Goal: Task Accomplishment & Management: Manage account settings

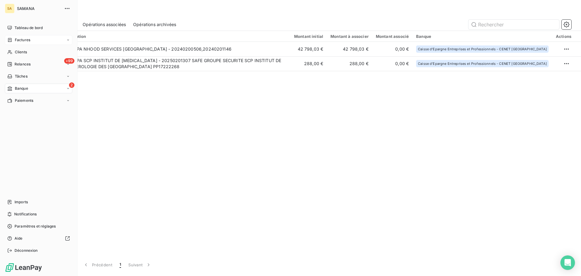
click at [12, 38] on icon at bounding box center [9, 40] width 5 height 5
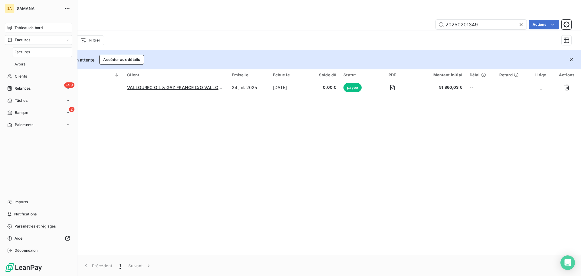
click at [34, 28] on span "Tableau de bord" at bounding box center [29, 27] width 28 height 5
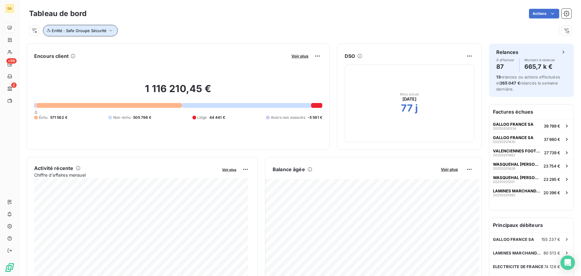
click at [108, 31] on icon "button" at bounding box center [111, 31] width 6 height 6
click at [157, 47] on icon at bounding box center [156, 47] width 4 height 4
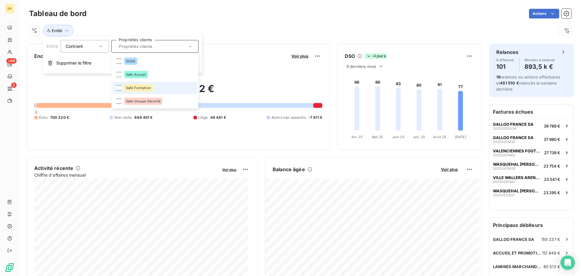
click at [140, 91] on div "Safe Formation" at bounding box center [138, 87] width 29 height 7
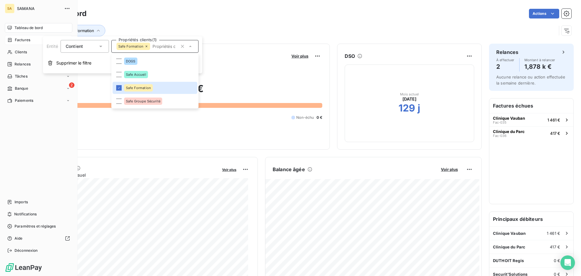
click at [24, 39] on span "Factures" at bounding box center [22, 39] width 15 height 5
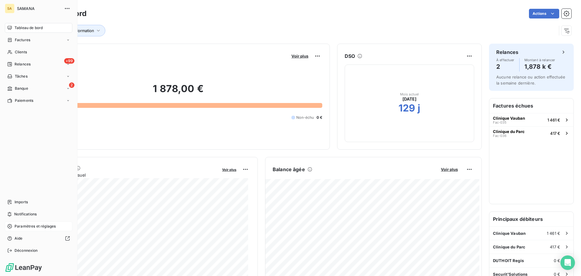
click at [37, 227] on span "Paramètres et réglages" at bounding box center [35, 225] width 41 height 5
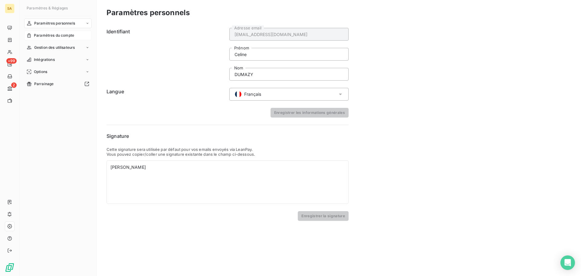
click at [66, 33] on span "Paramètres du compte" at bounding box center [54, 35] width 40 height 5
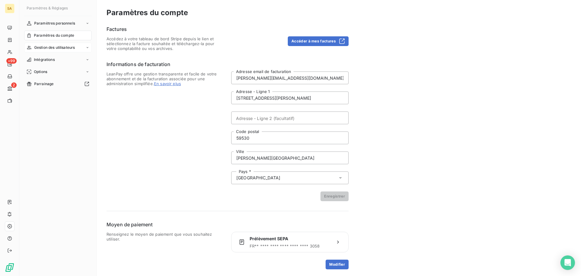
click at [62, 50] on span "Gestion des utilisateurs" at bounding box center [54, 47] width 41 height 5
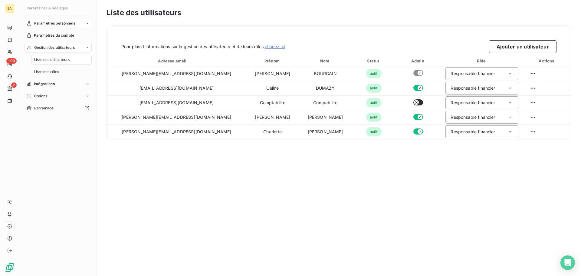
click at [56, 24] on span "Paramètres personnels" at bounding box center [54, 23] width 41 height 5
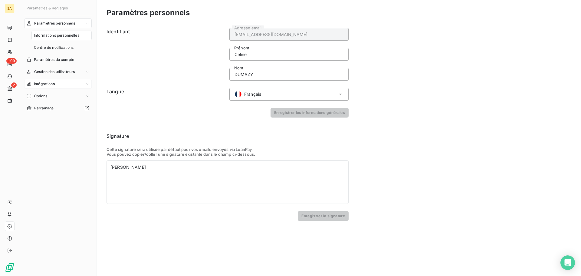
click at [54, 85] on span "Intégrations" at bounding box center [44, 83] width 21 height 5
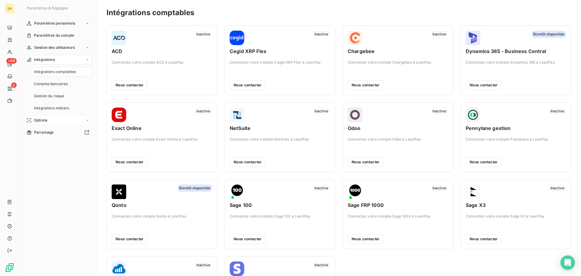
click at [54, 120] on div "Options" at bounding box center [58, 120] width 68 height 10
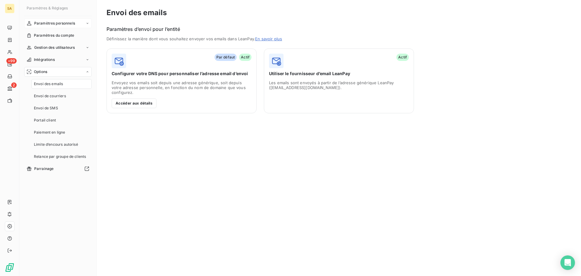
click at [61, 23] on span "Paramètres personnels" at bounding box center [54, 23] width 41 height 5
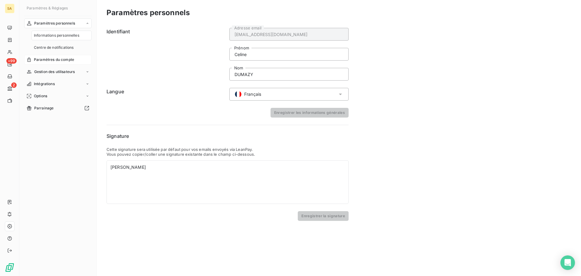
click at [66, 57] on span "Paramètres du compte" at bounding box center [54, 59] width 40 height 5
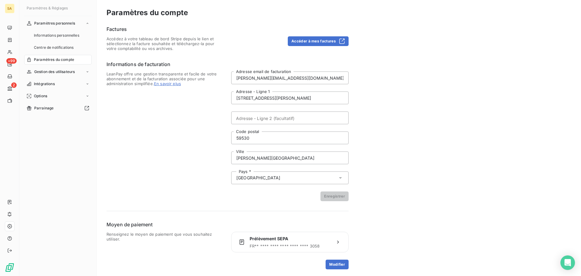
scroll to position [1, 0]
click at [319, 38] on button "Accéder à mes factures" at bounding box center [318, 41] width 61 height 10
